Goal: Task Accomplishment & Management: Use online tool/utility

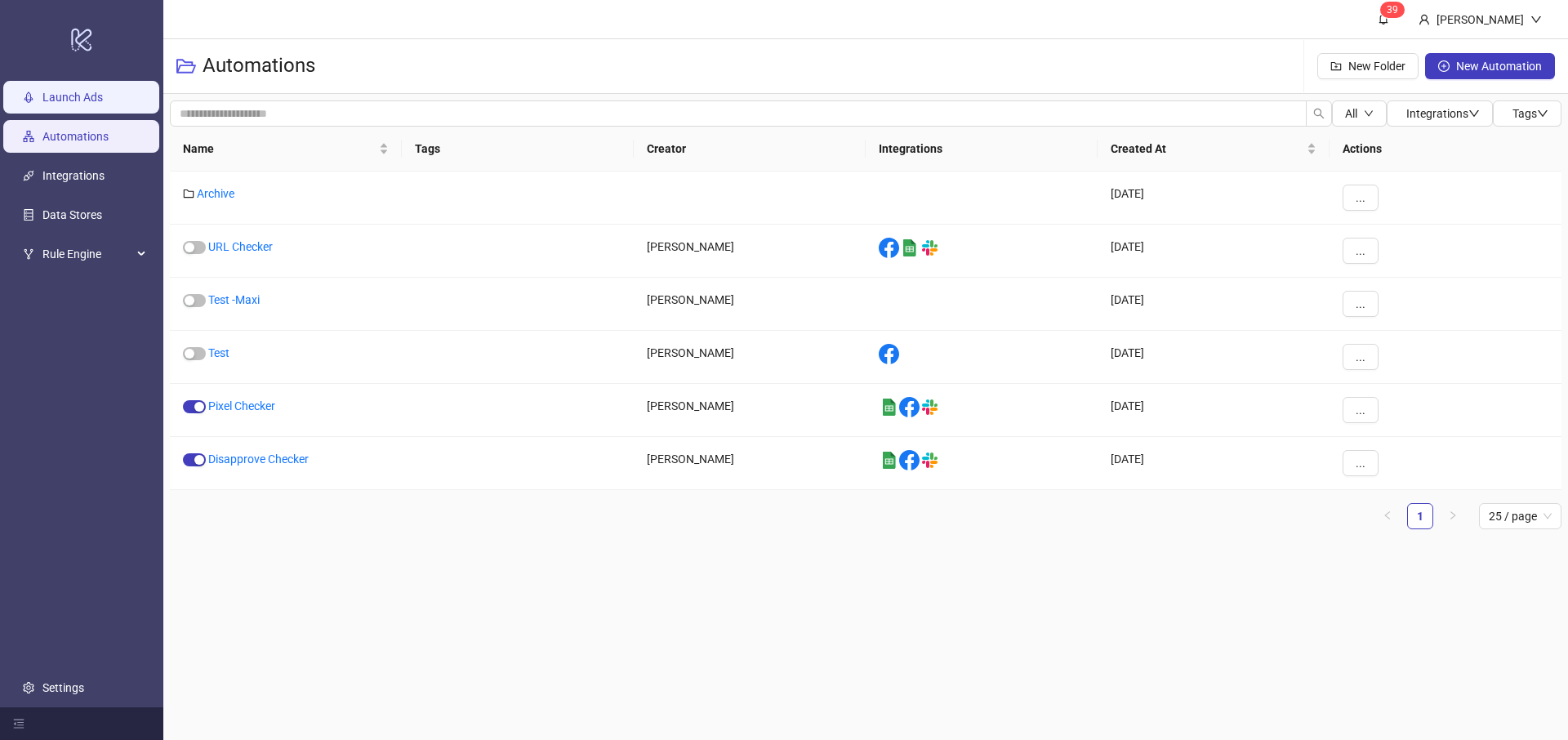
click at [76, 91] on link "Launch Ads" at bounding box center [72, 98] width 60 height 13
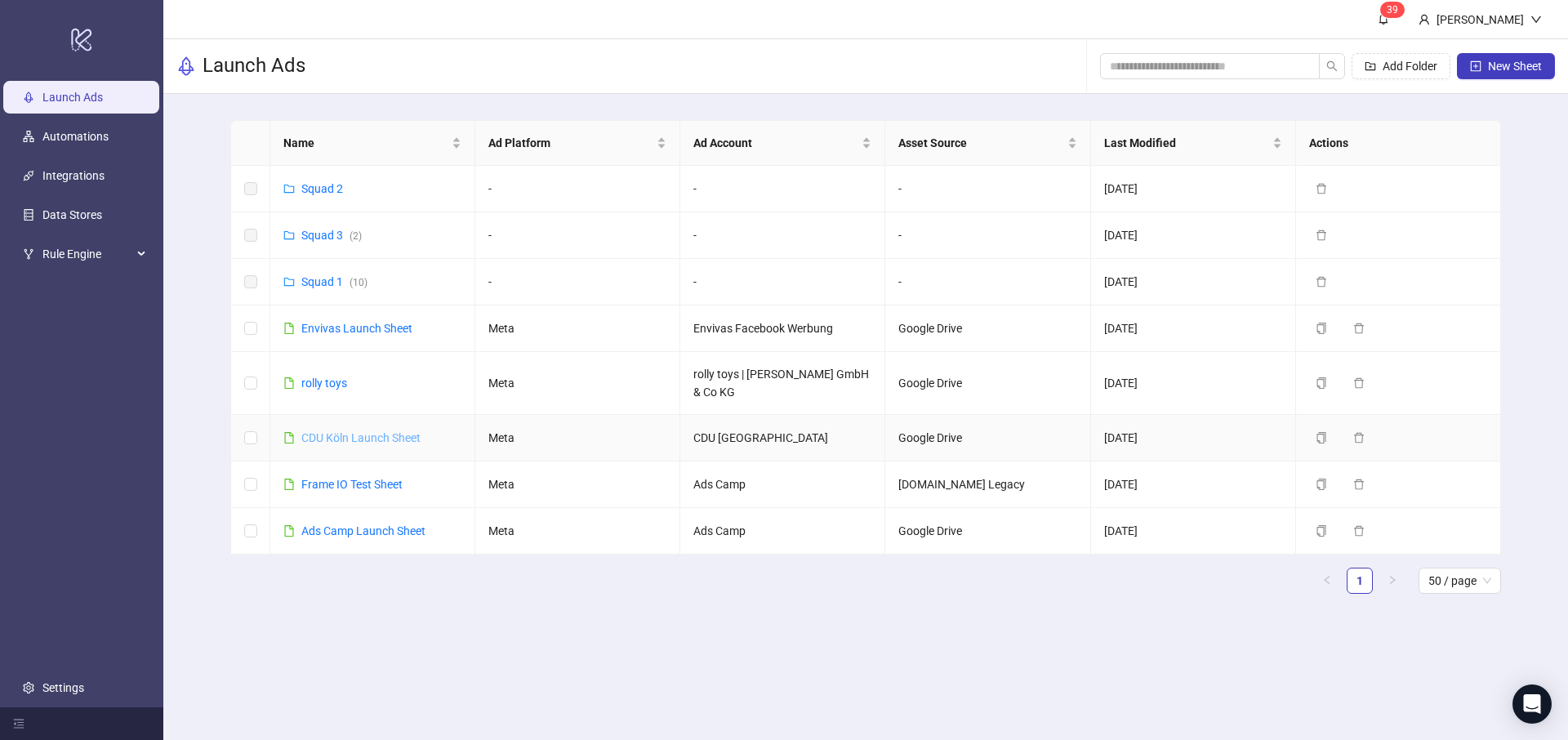
click at [349, 441] on link "CDU Köln Launch Sheet" at bounding box center [361, 438] width 119 height 13
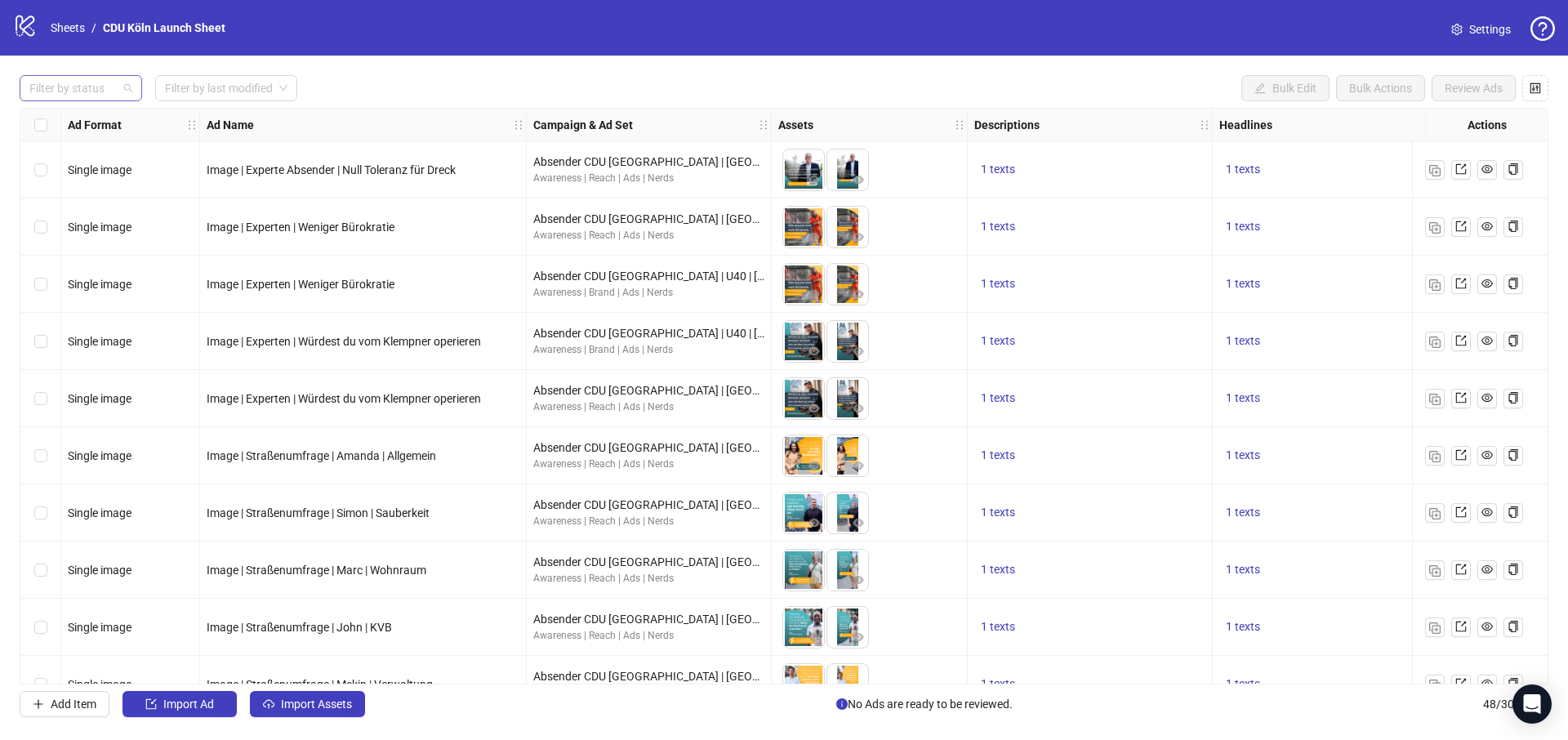
click at [113, 93] on div at bounding box center [71, 88] width 99 height 23
click at [75, 114] on div "Draft" at bounding box center [81, 121] width 97 height 18
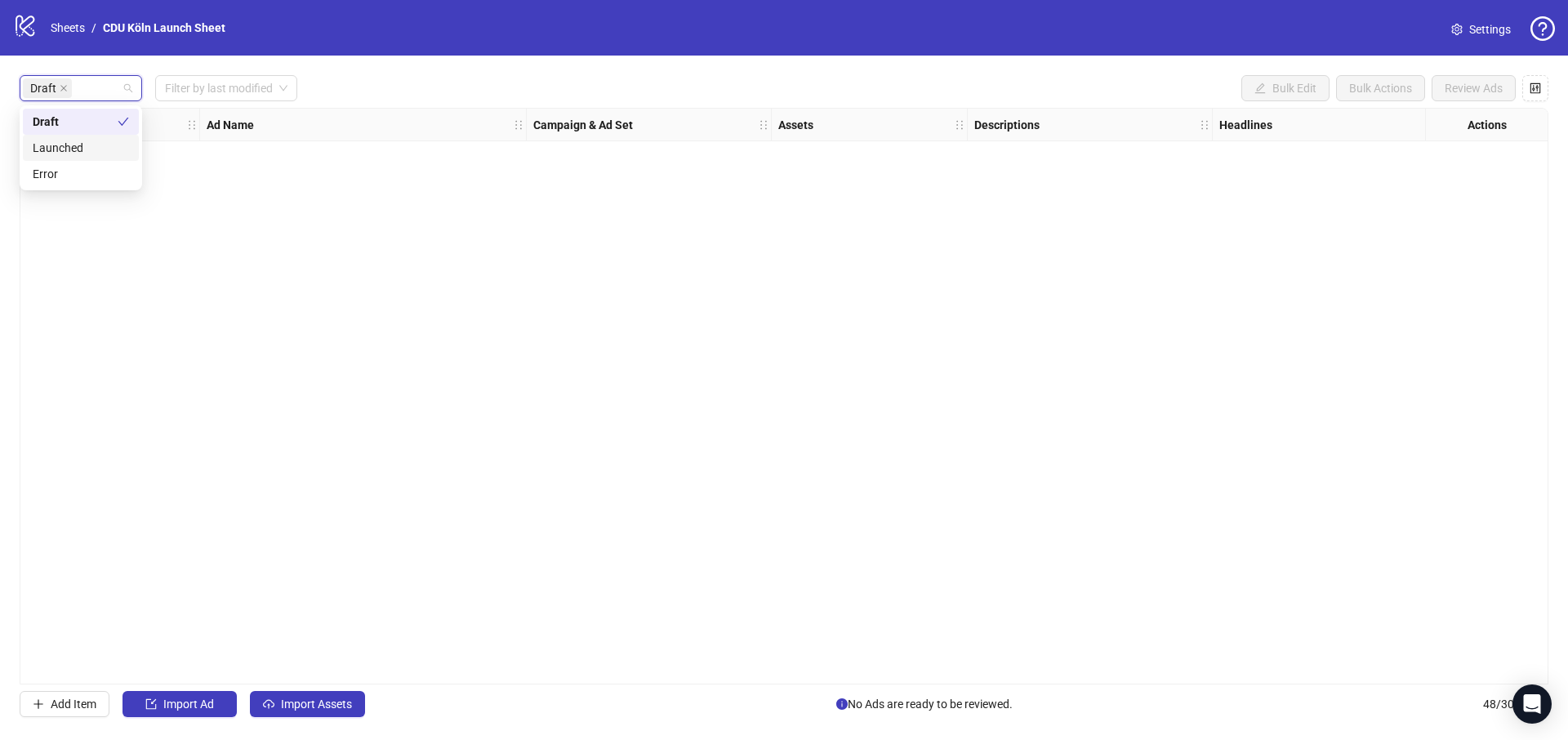
click at [83, 140] on div "Launched" at bounding box center [81, 147] width 97 height 18
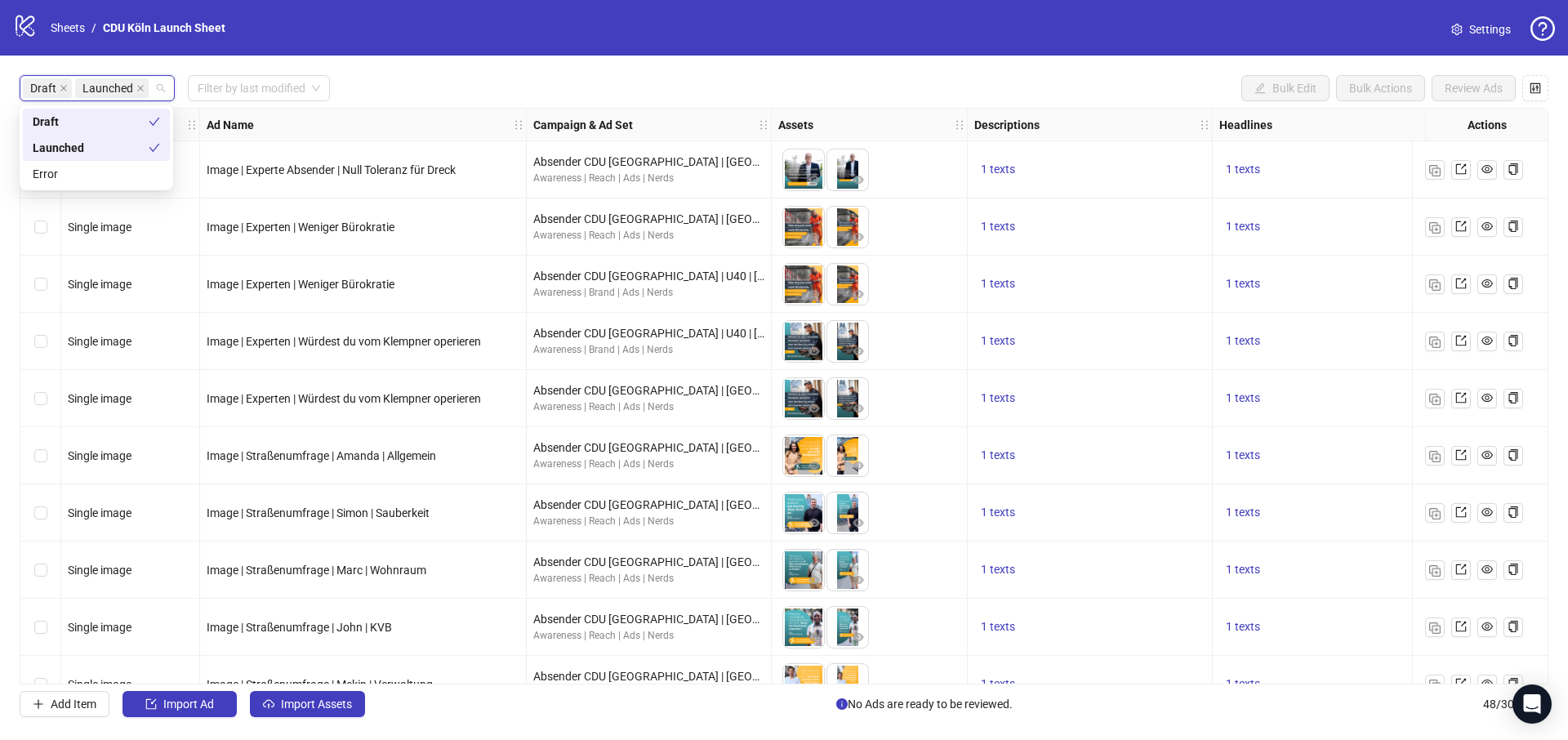
click at [98, 122] on div "Draft" at bounding box center [91, 121] width 116 height 18
click at [476, 85] on div "Launched Filter by last modified Bulk Edit Bulk Actions Review Ads" at bounding box center [784, 88] width 1530 height 26
click at [58, 34] on link "Sheets" at bounding box center [67, 27] width 40 height 18
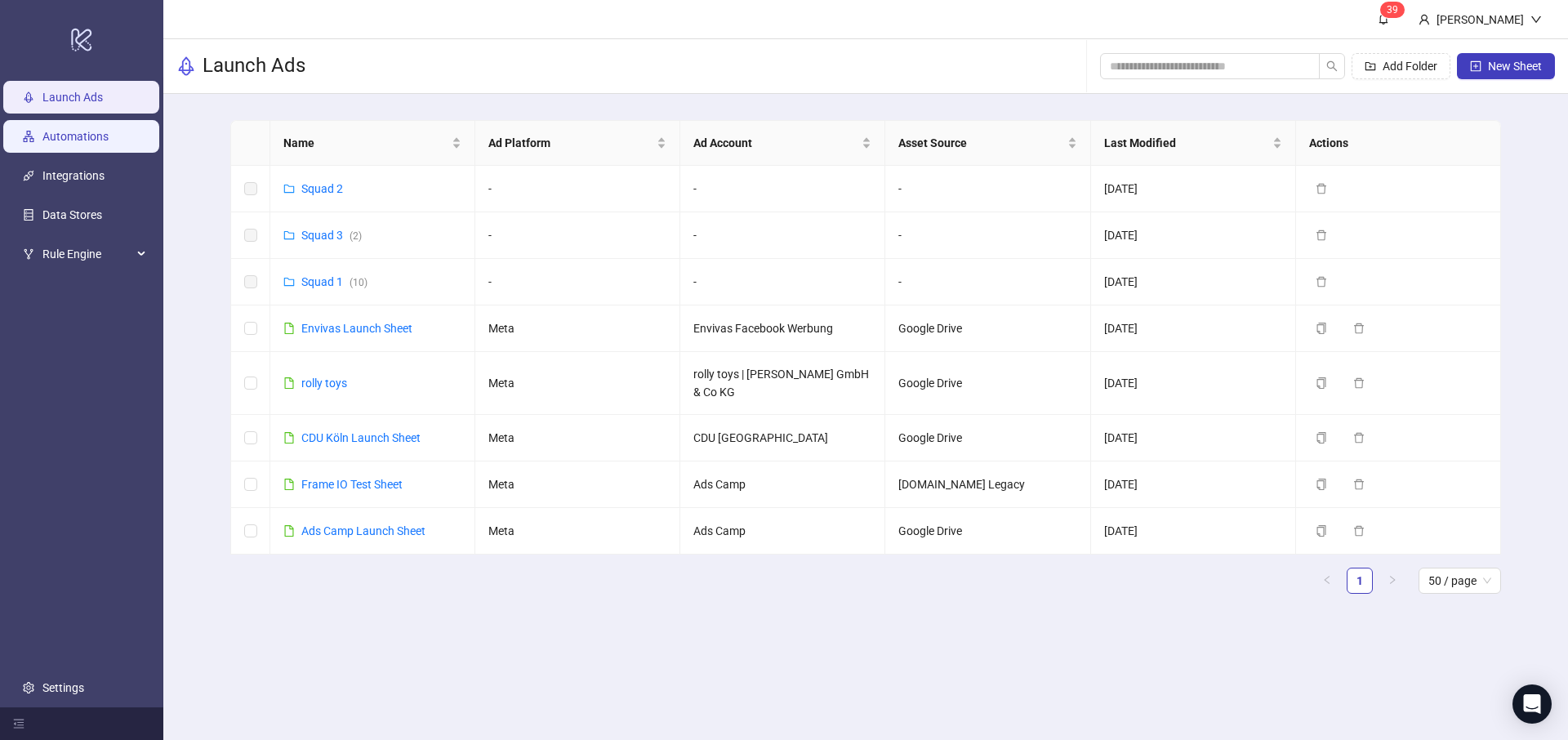
click at [96, 143] on link "Automations" at bounding box center [75, 136] width 66 height 13
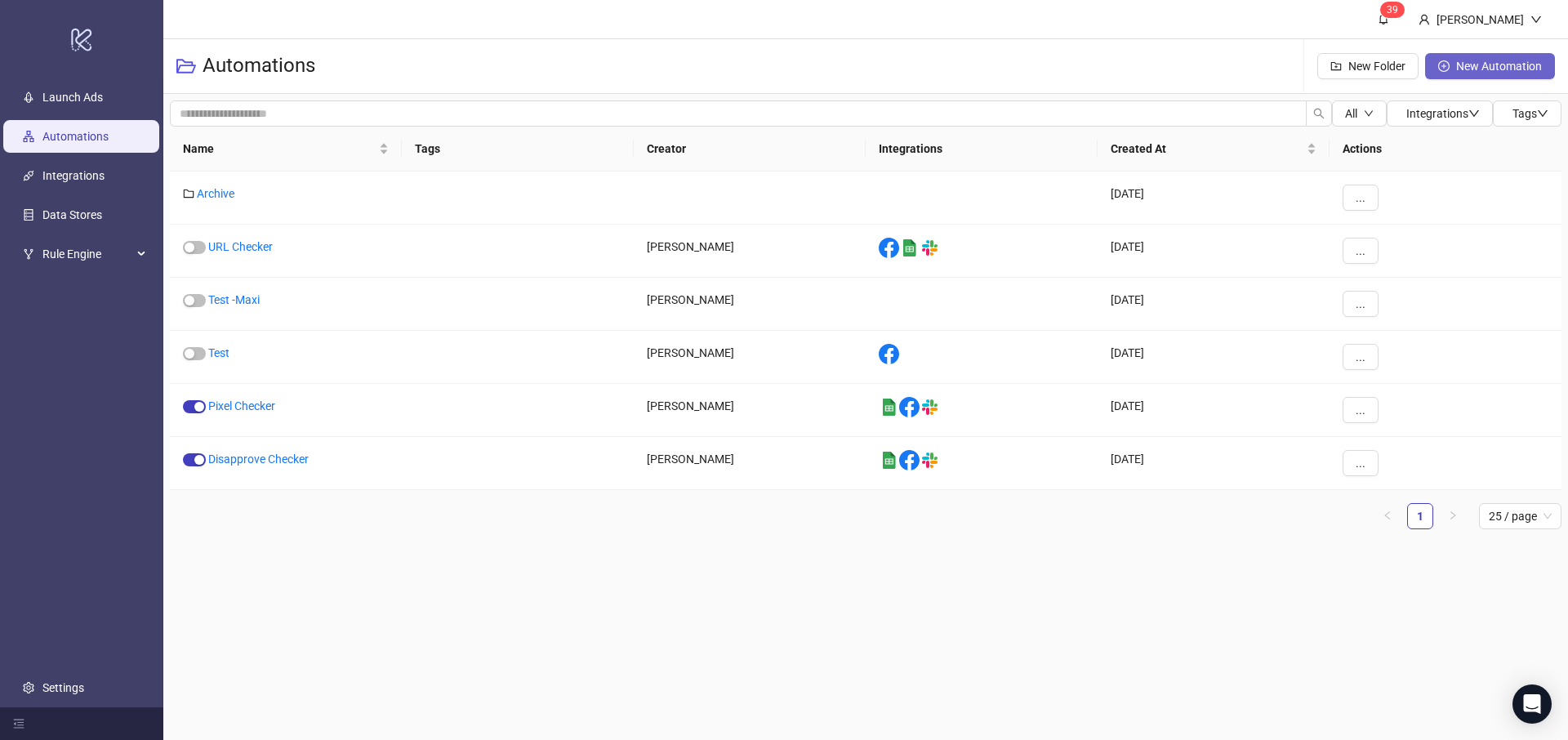
click at [1460, 66] on span "New Automation" at bounding box center [1499, 67] width 85 height 13
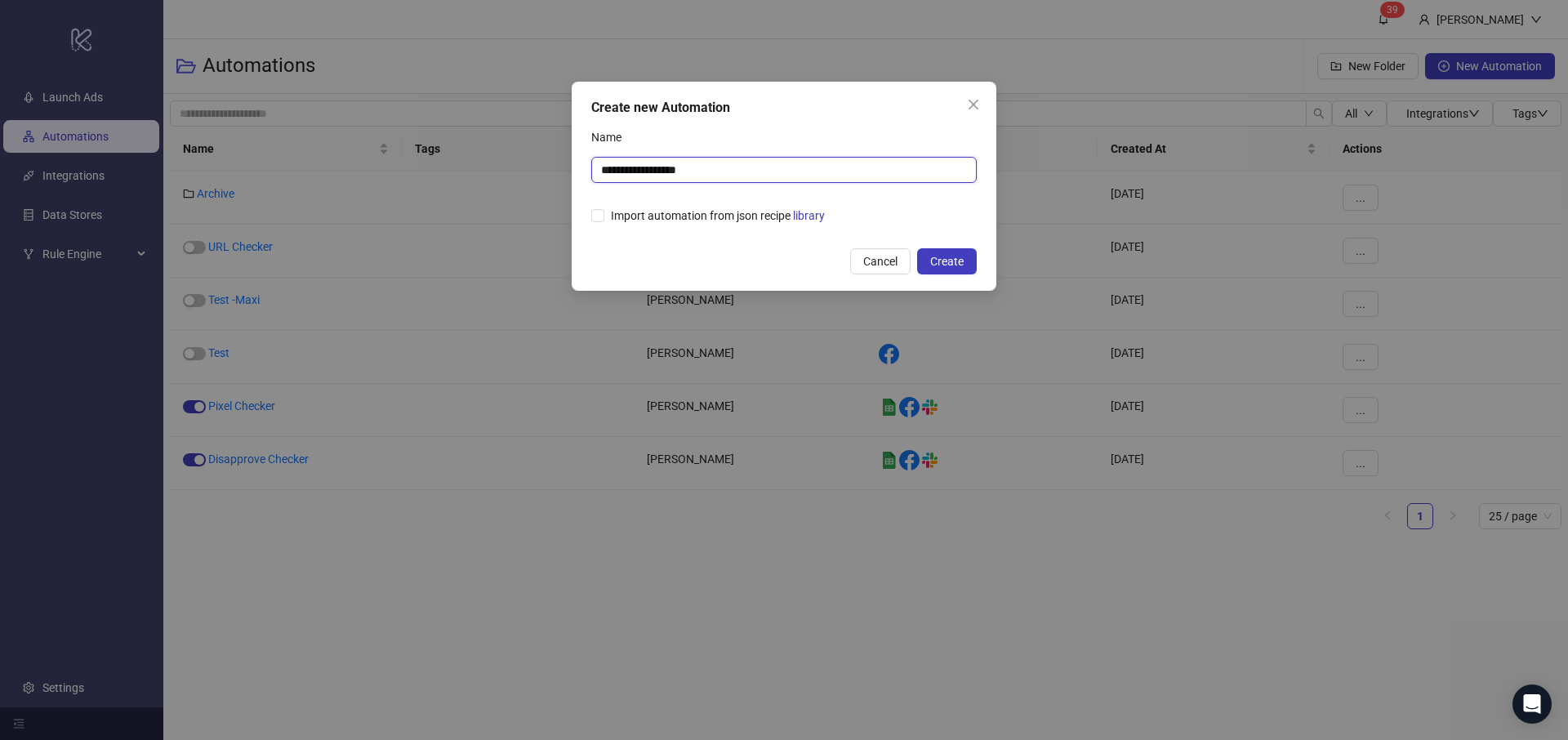
click at [838, 175] on input "**********" at bounding box center [784, 170] width 386 height 26
type input "****"
click at [933, 254] on span "Create" at bounding box center [947, 261] width 34 height 13
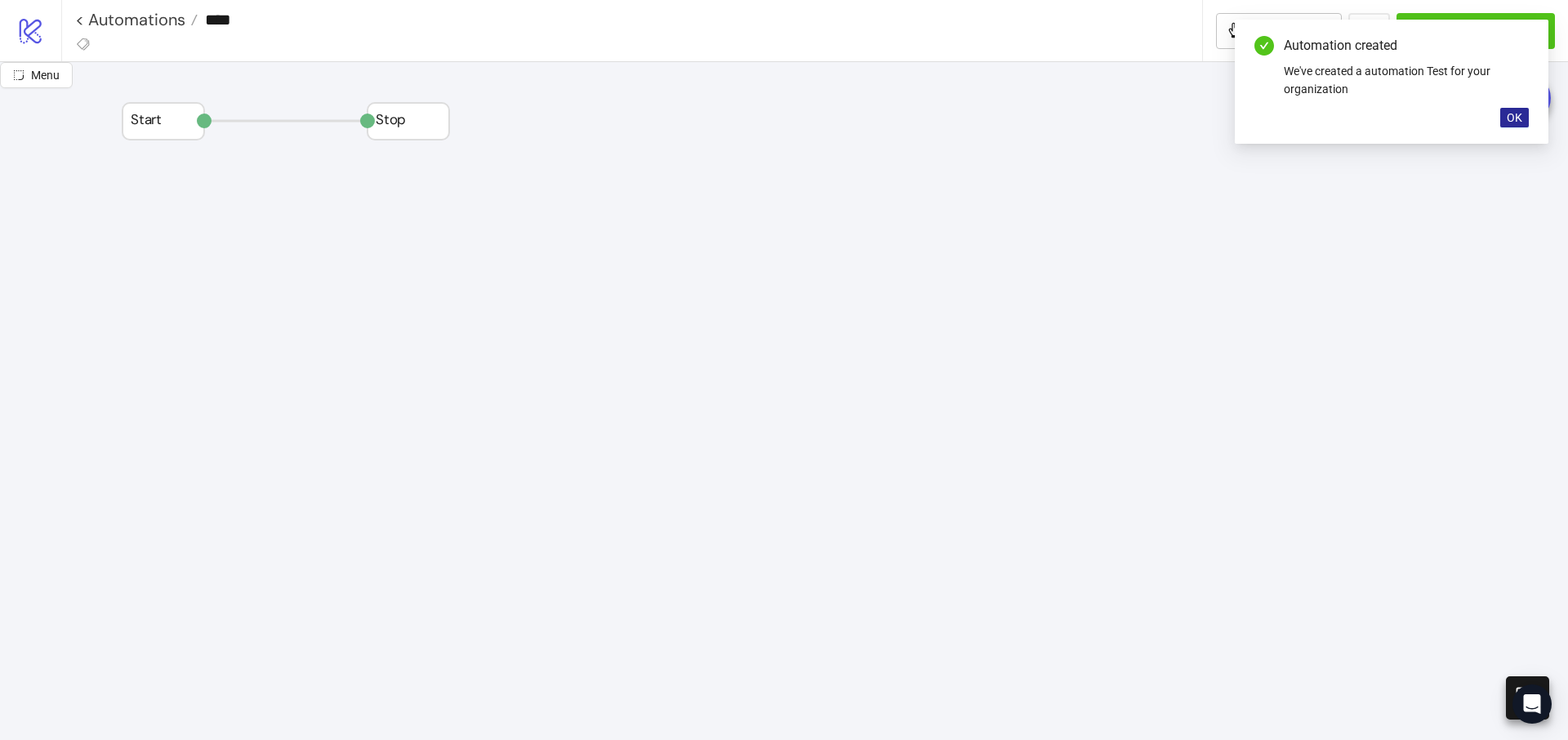
click at [1527, 116] on button "OK" at bounding box center [1514, 117] width 28 height 20
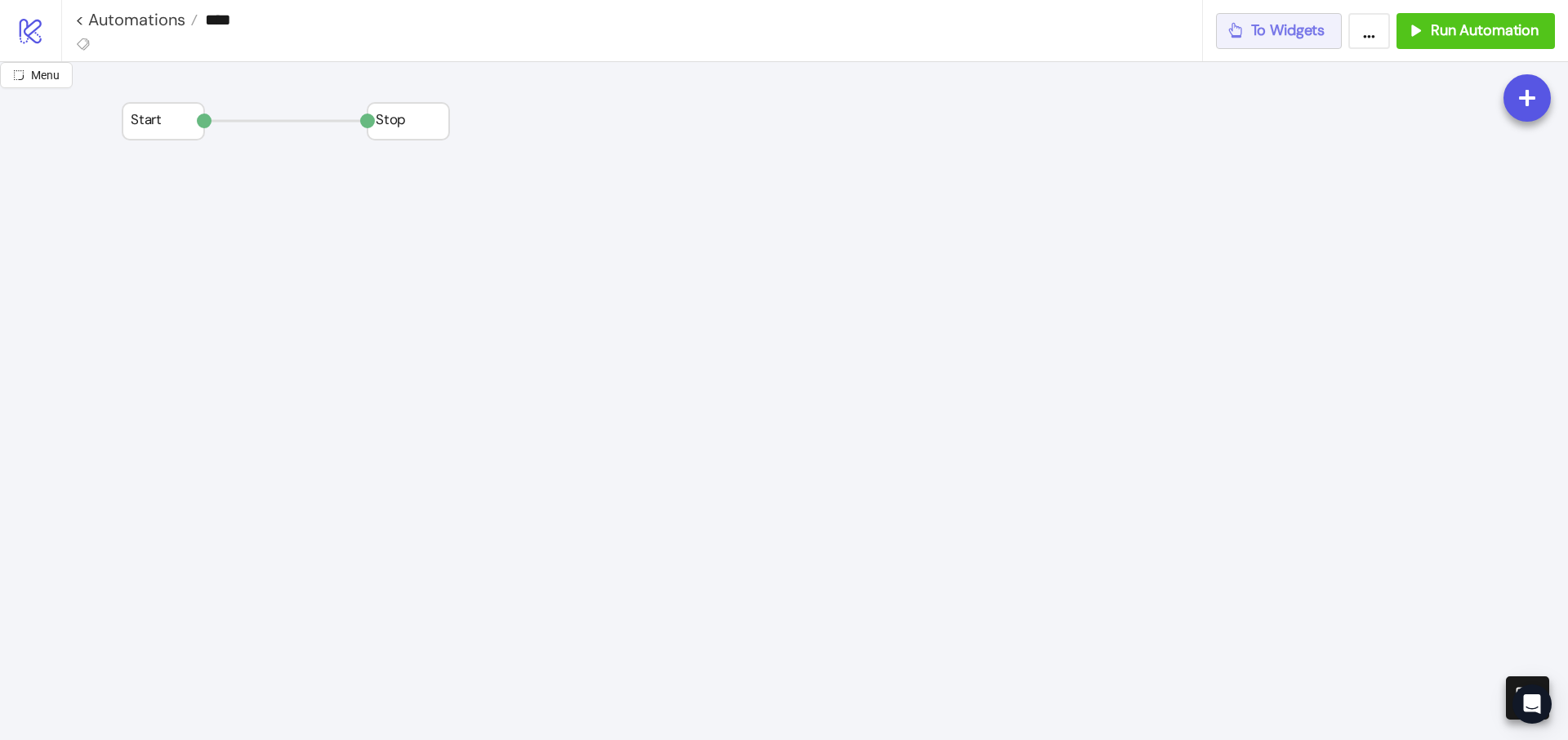
click at [1291, 39] on span "To Widgets" at bounding box center [1288, 31] width 74 height 19
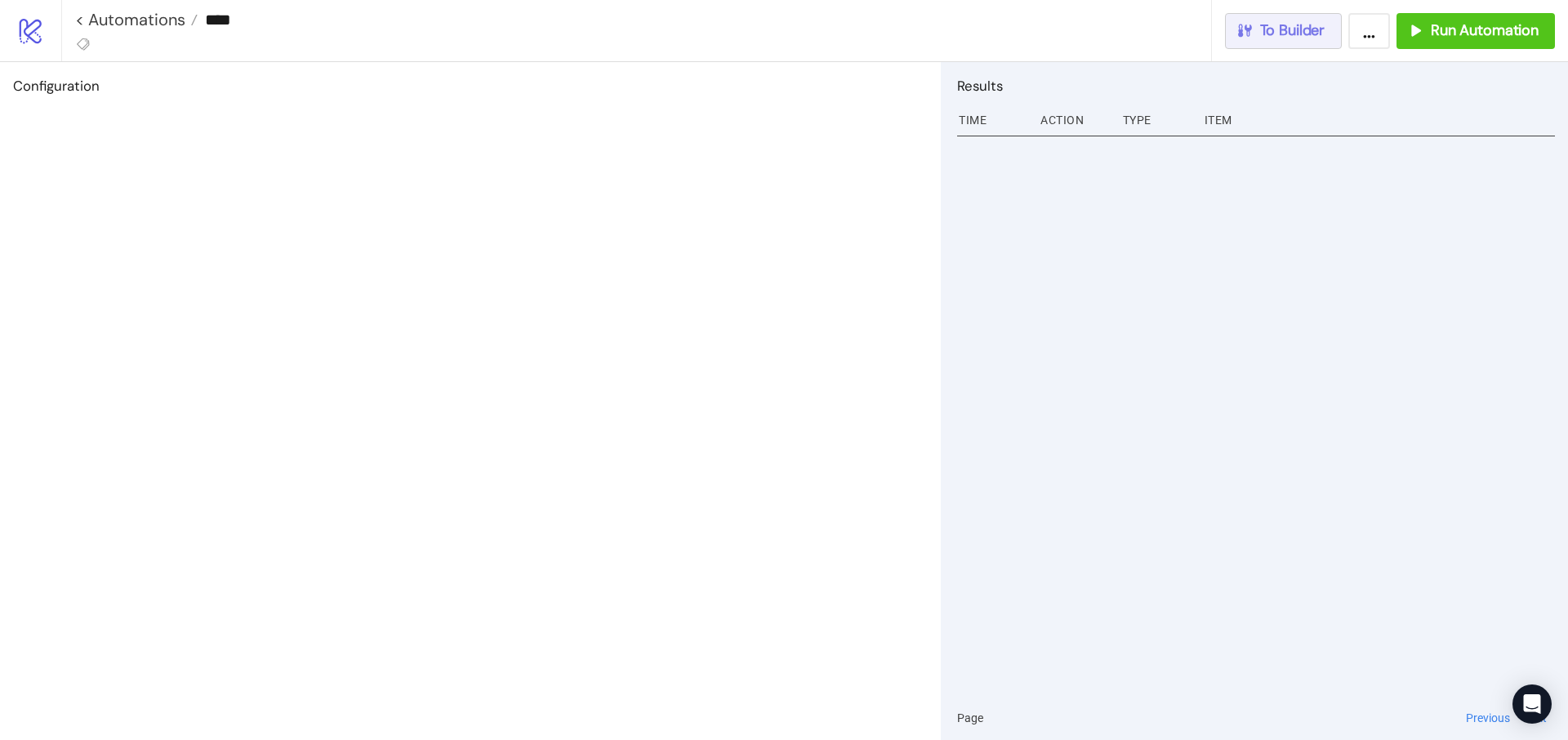
click at [1287, 37] on span "To Builder" at bounding box center [1293, 31] width 66 height 19
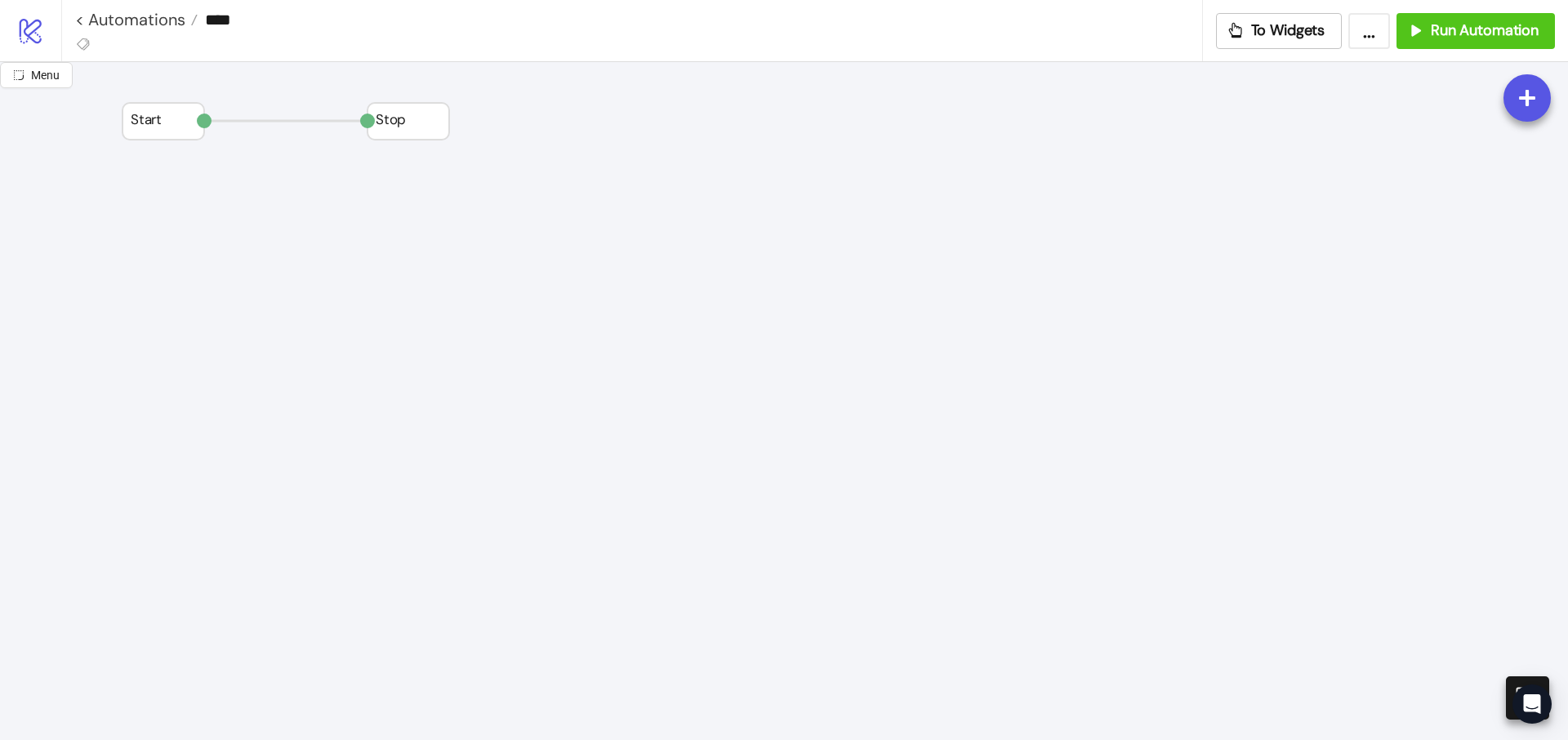
click at [1366, 35] on button "..." at bounding box center [1369, 31] width 41 height 36
click at [1515, 84] on div at bounding box center [1528, 99] width 53 height 53
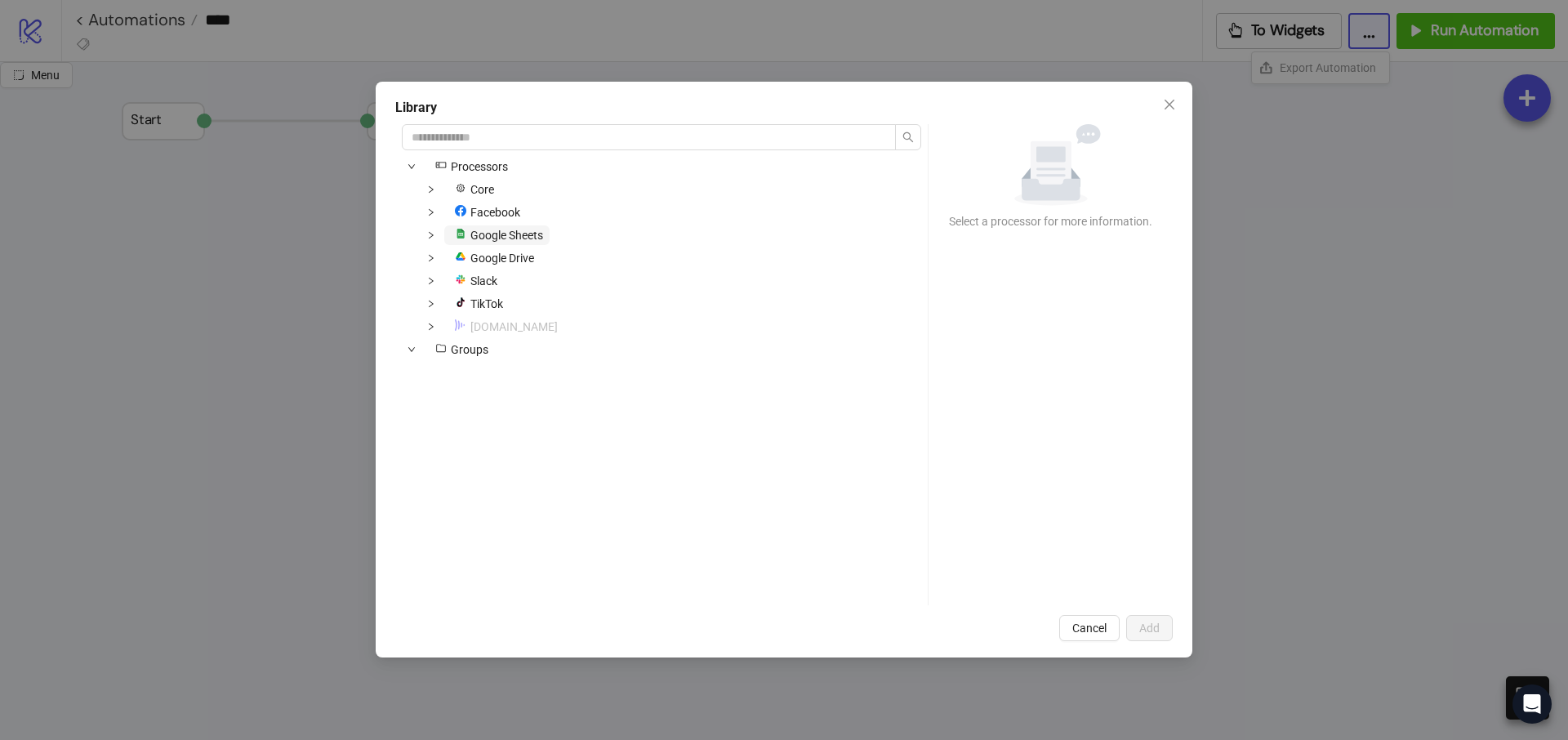
click at [528, 229] on span "Google Sheets" at bounding box center [506, 236] width 72 height 13
click at [429, 233] on icon "down" at bounding box center [431, 235] width 8 height 8
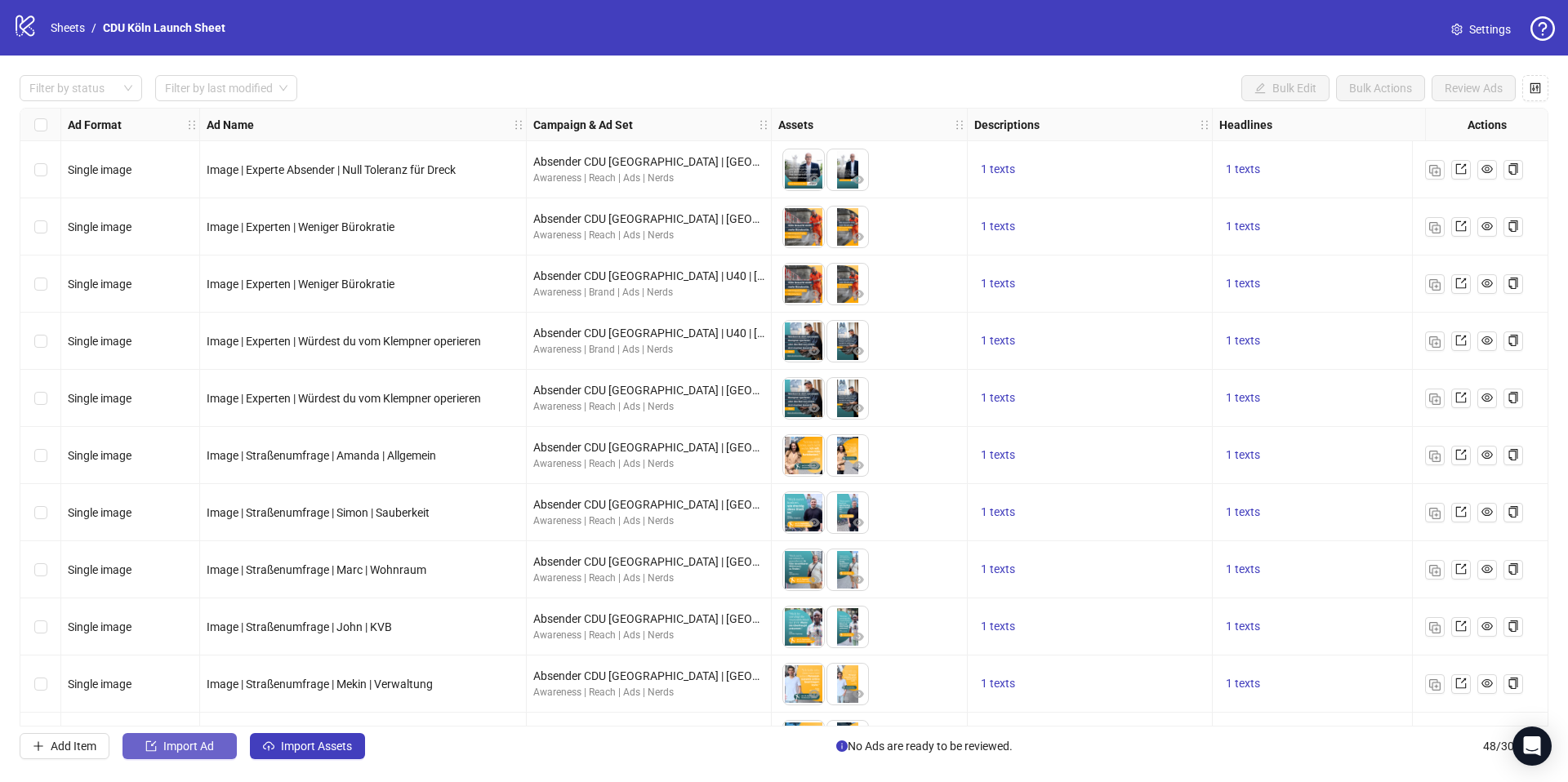
click at [223, 749] on button "Import Ad" at bounding box center [179, 746] width 115 height 26
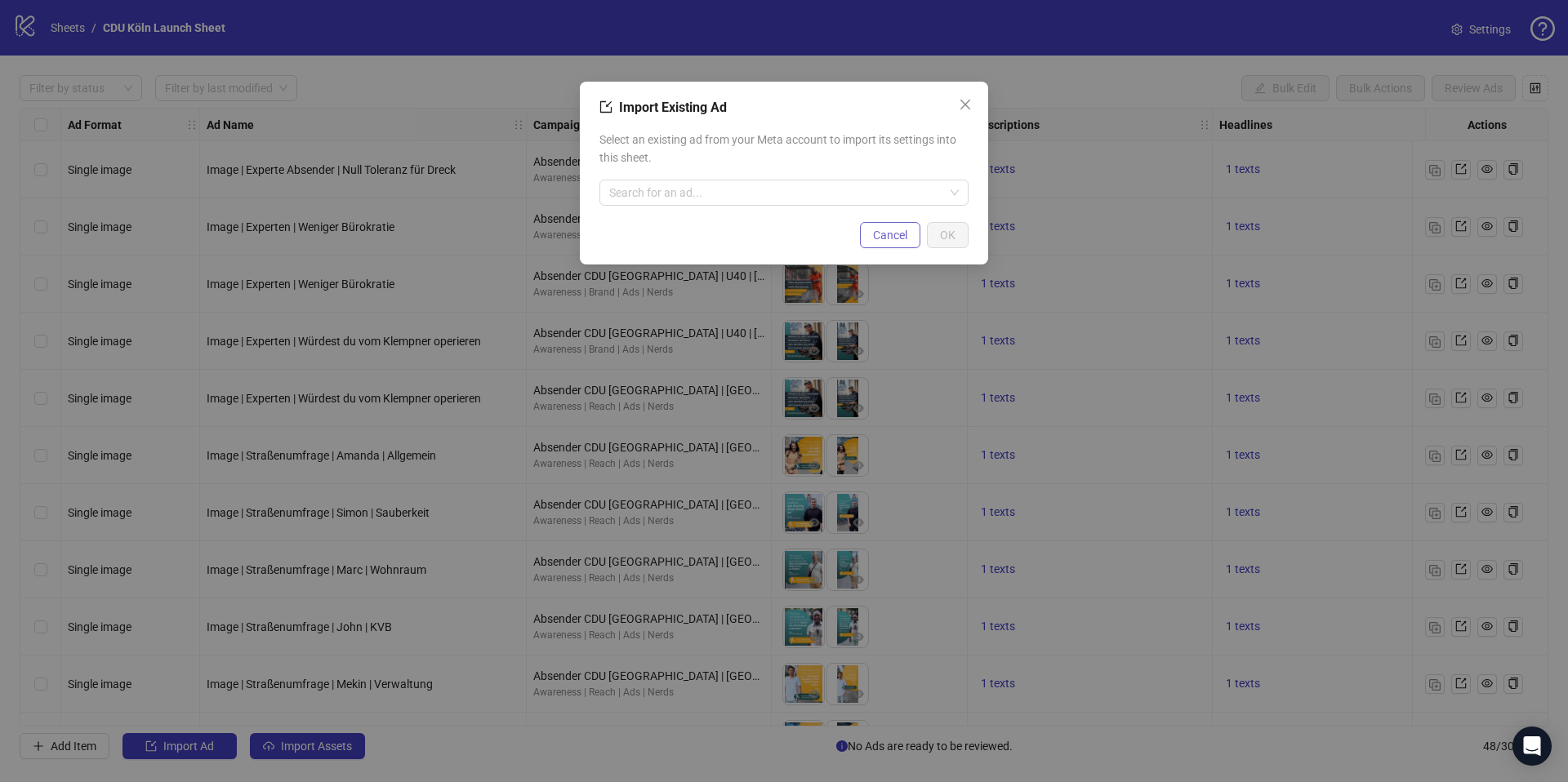
click at [877, 245] on button "Cancel" at bounding box center [890, 236] width 60 height 26
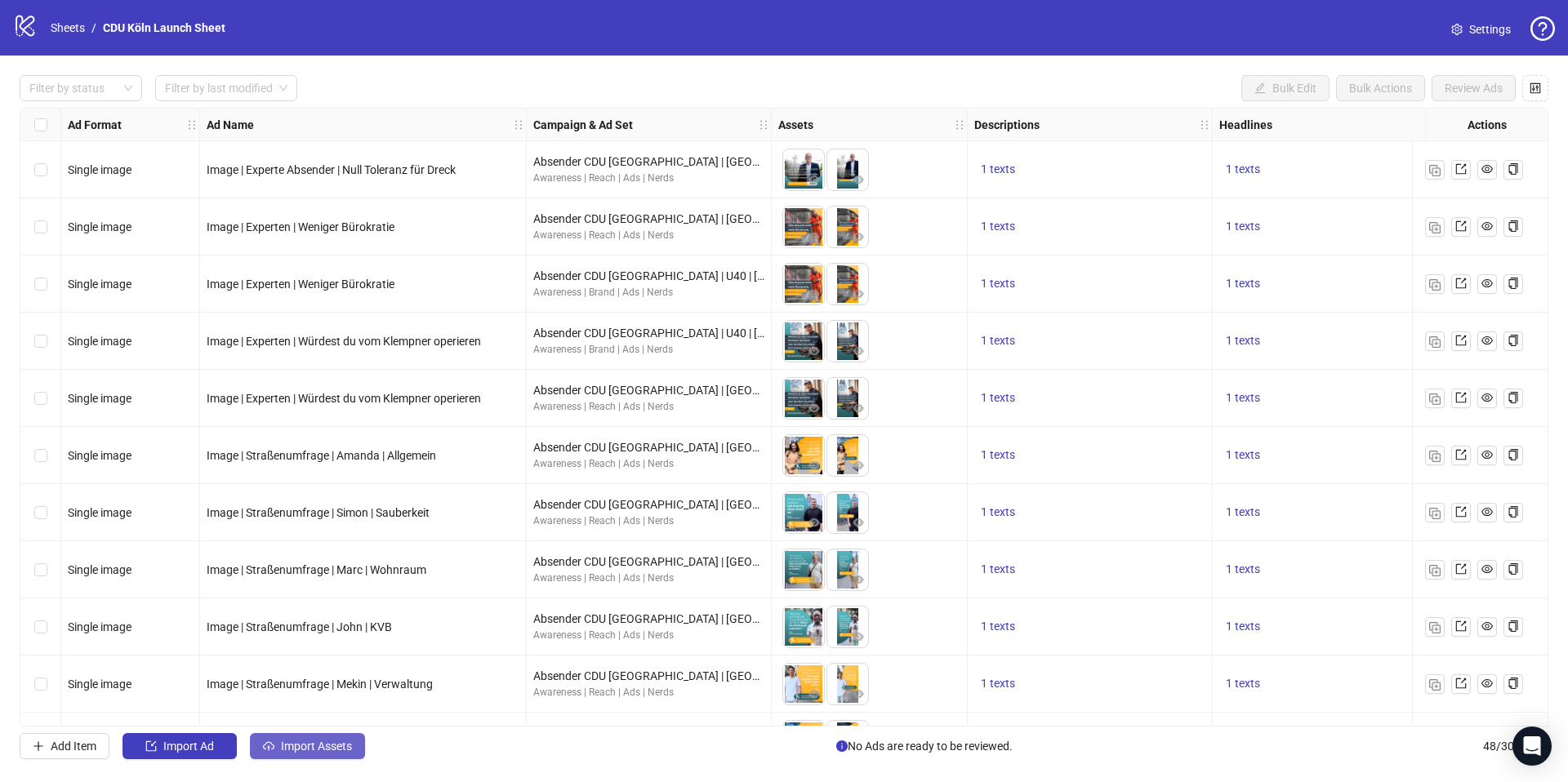
click at [324, 739] on button "Import Assets" at bounding box center [307, 746] width 115 height 26
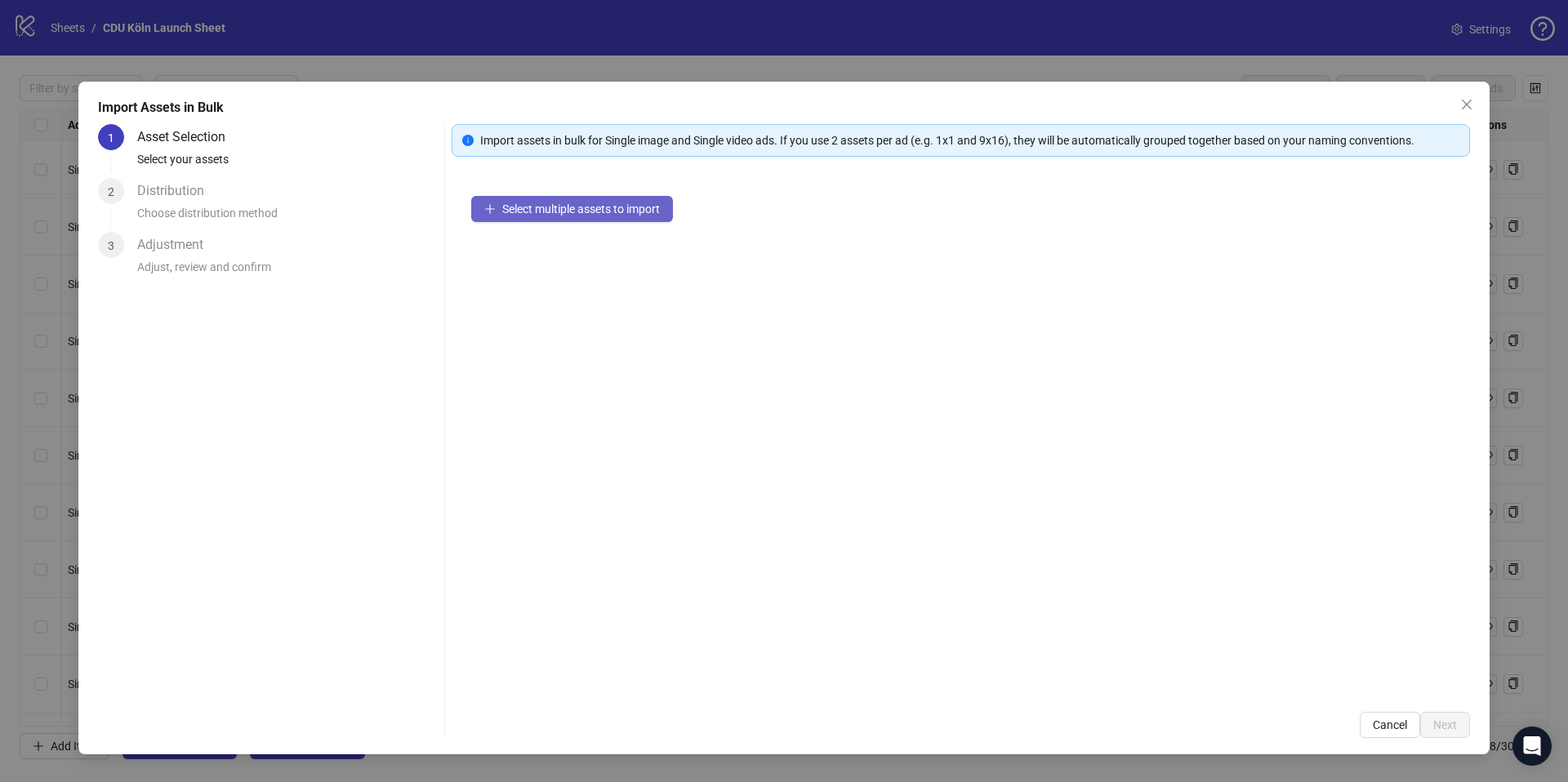
click at [590, 220] on button "Select multiple assets to import" at bounding box center [572, 209] width 202 height 26
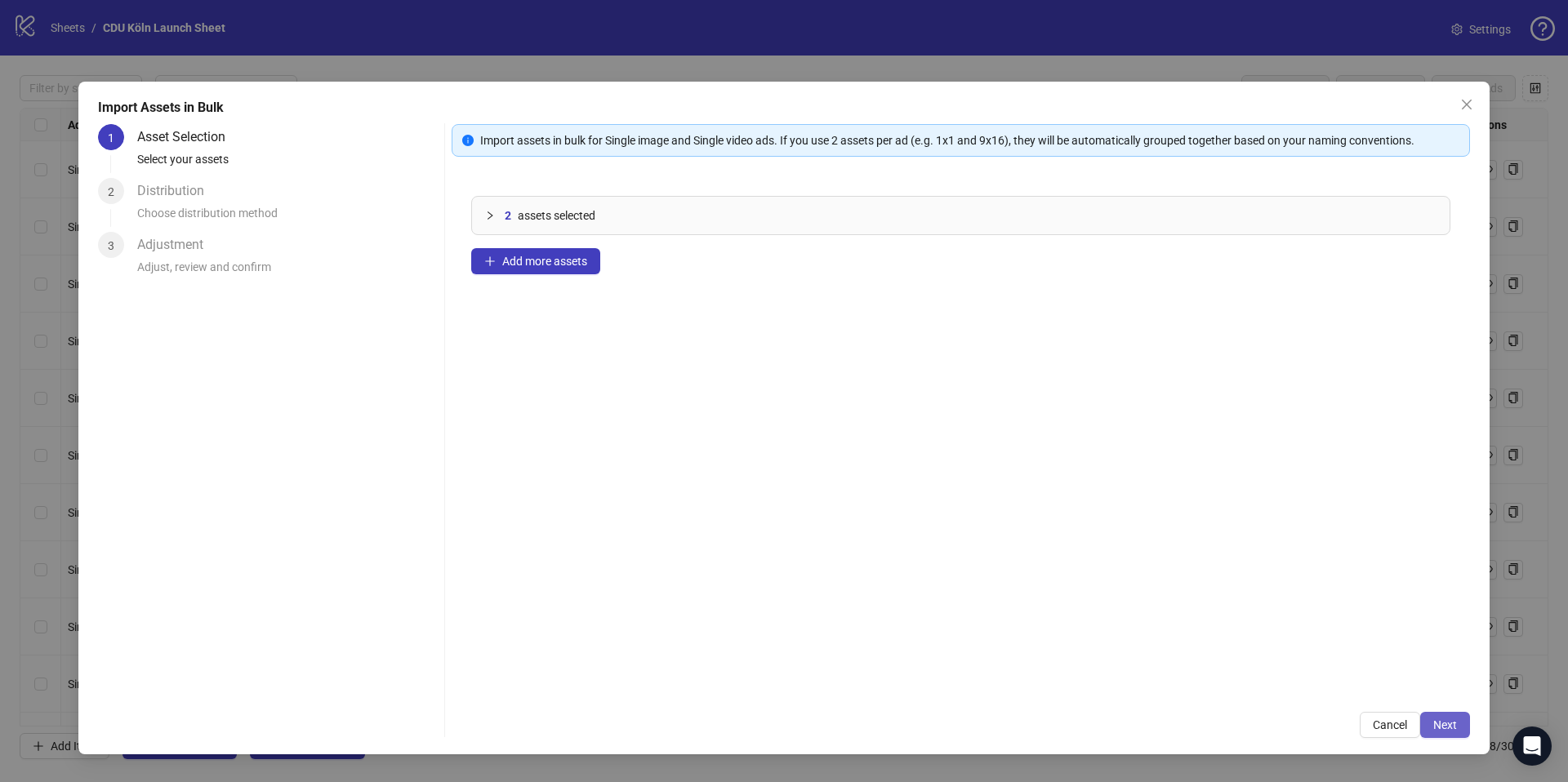
click at [1437, 720] on span "Next" at bounding box center [1445, 726] width 23 height 13
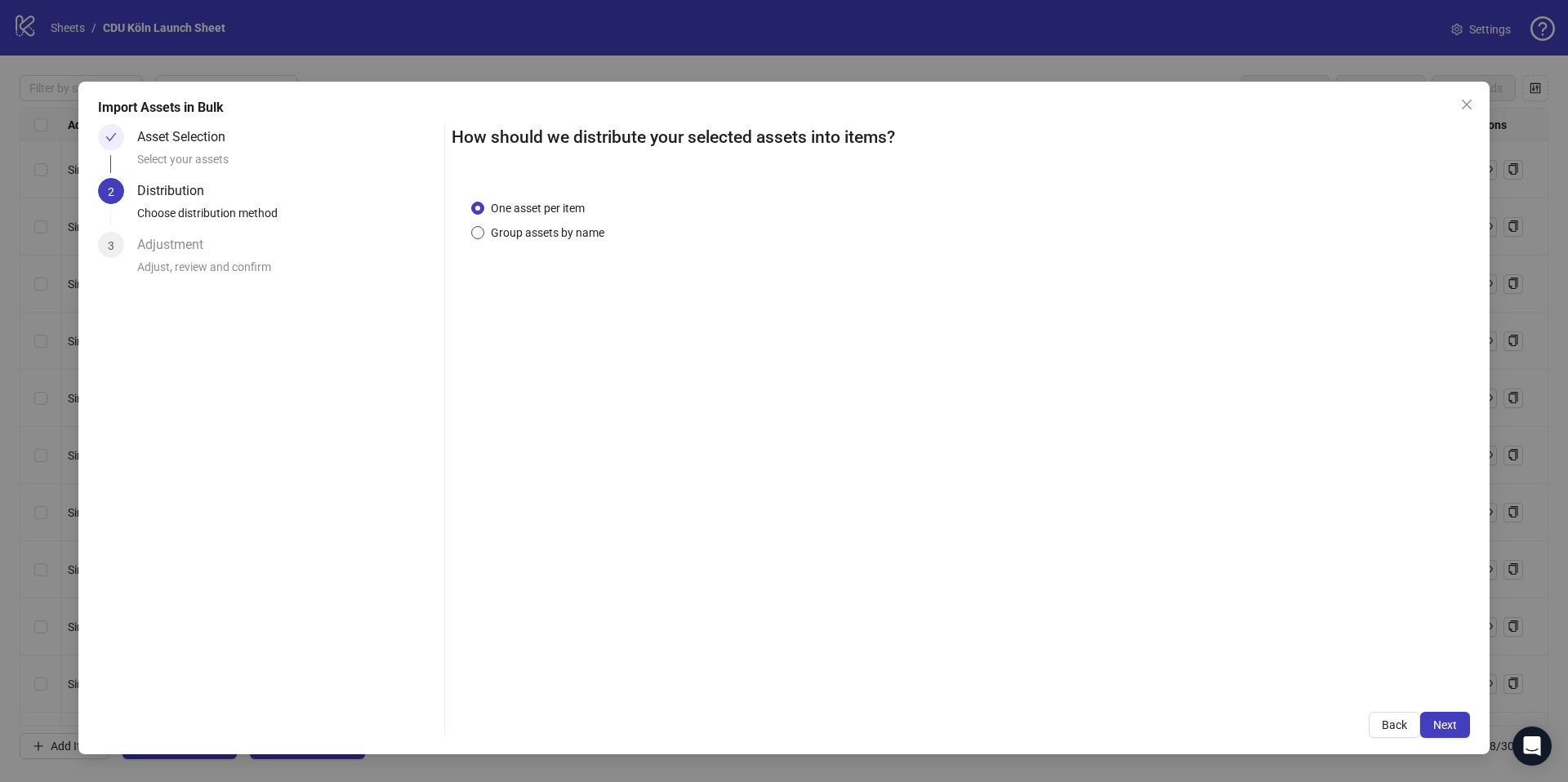
click at [556, 227] on span "Group assets by name" at bounding box center [547, 232] width 127 height 18
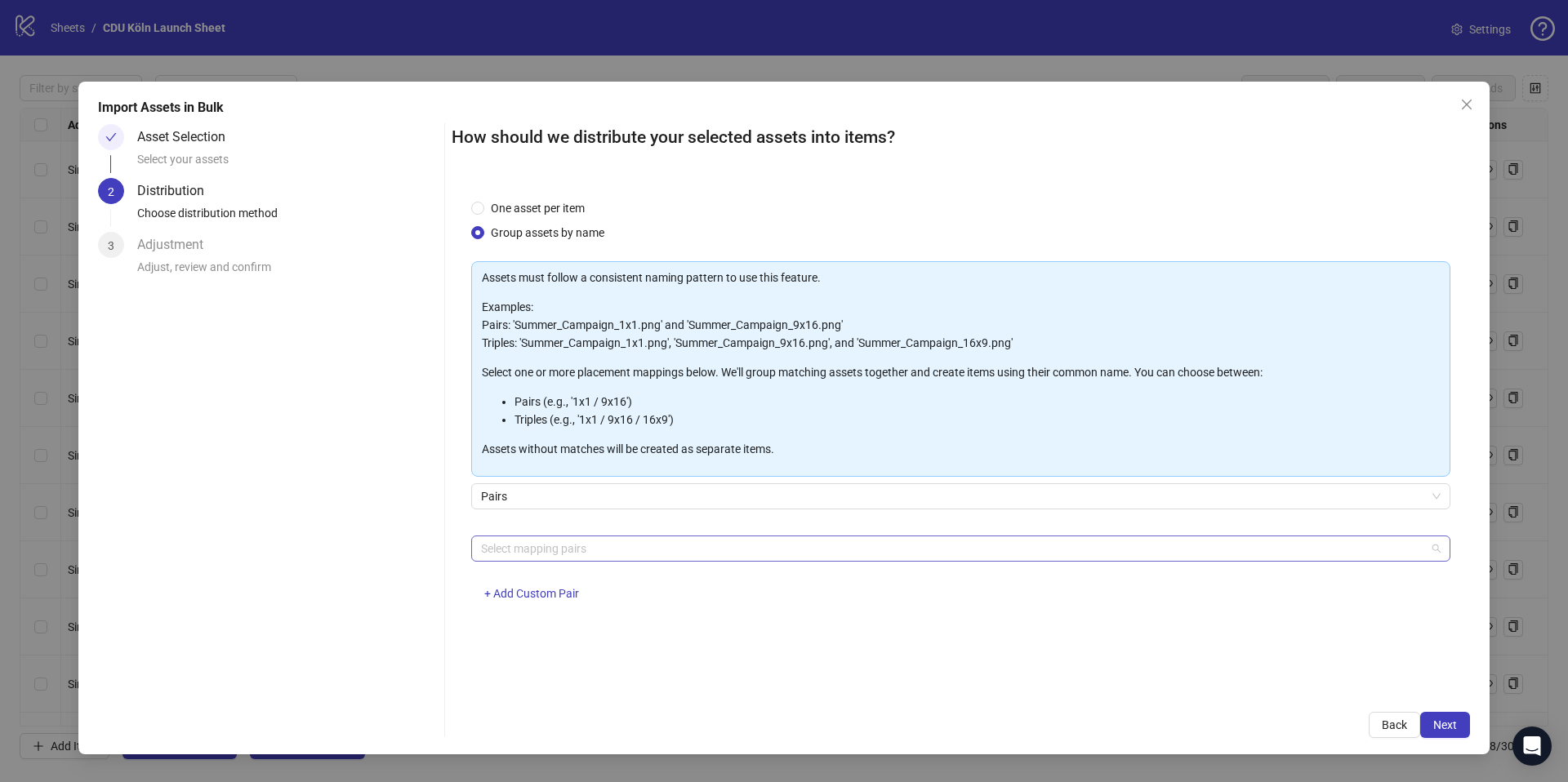
click at [556, 555] on div at bounding box center [952, 548] width 956 height 23
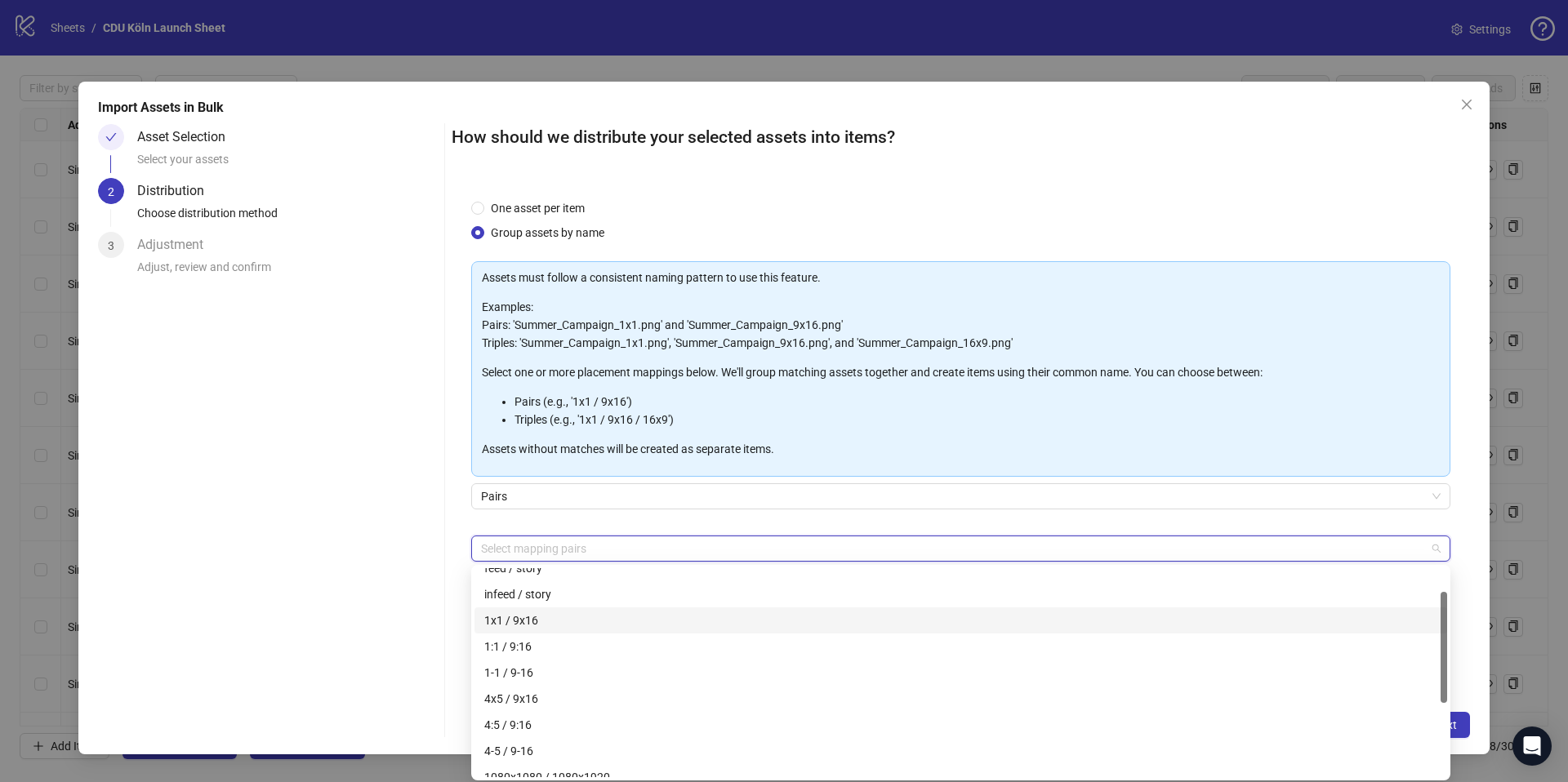
scroll to position [44, 0]
click at [411, 602] on div "Asset Selection Select your assets 2 Distribution Choose distribution method 3 …" at bounding box center [268, 431] width 340 height 614
